Goal: Register for event/course

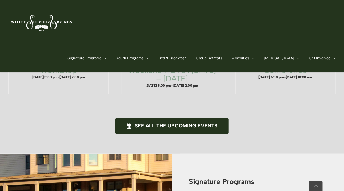
scroll to position [425, 0]
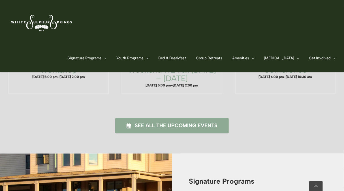
click at [206, 123] on span "See all the upcoming events" at bounding box center [176, 126] width 83 height 6
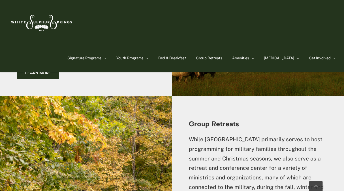
scroll to position [1116, 0]
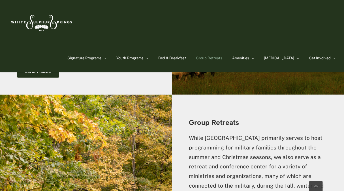
click at [222, 56] on span "Group Retreats" at bounding box center [209, 58] width 26 height 4
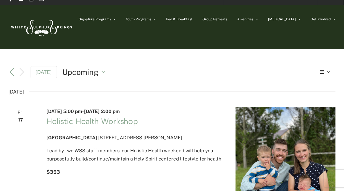
scroll to position [7, 0]
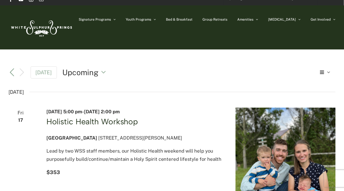
click at [82, 122] on link "Holistic Health Workshop" at bounding box center [92, 122] width 92 height 10
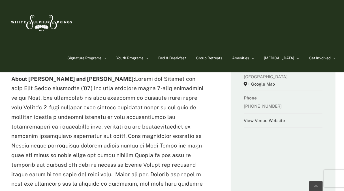
scroll to position [263, 0]
click at [122, 62] on span "Go to the Holistic Health Page" at bounding box center [108, 61] width 89 height 6
click at [77, 92] on p "About Steele and Natalie:" at bounding box center [108, 155] width 194 height 163
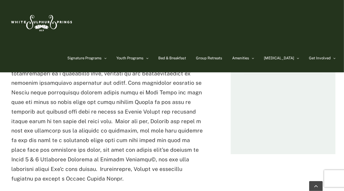
scroll to position [316, 0]
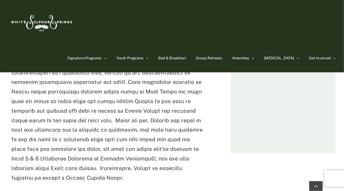
click at [76, 120] on p "About Steele and Natalie:" at bounding box center [108, 101] width 194 height 163
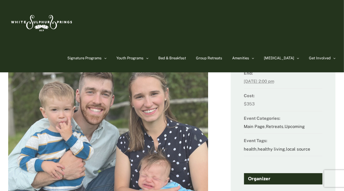
scroll to position [13, 0]
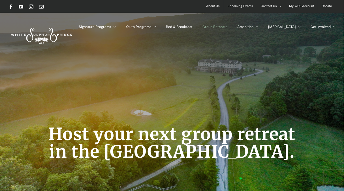
click at [245, 8] on span "Upcoming Events" at bounding box center [240, 6] width 26 height 8
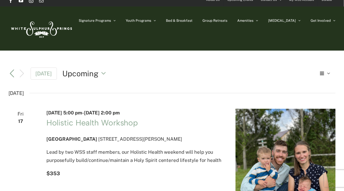
scroll to position [7, 0]
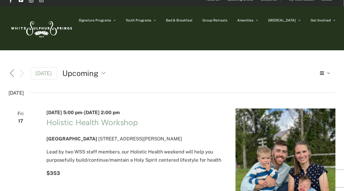
drag, startPoint x: 81, startPoint y: 183, endPoint x: 45, endPoint y: 113, distance: 78.3
click at [45, 113] on div "October 17 @ 5:00 pm - October 19 @ 2:00 pm Holistic Health Workshop White Sulp…" at bounding box center [134, 175] width 189 height 133
copy div "October 17 @ 5:00 pm - October 19 @ 2:00 pm Holistic Health Workshop White Sulp…"
